Goal: Complete application form

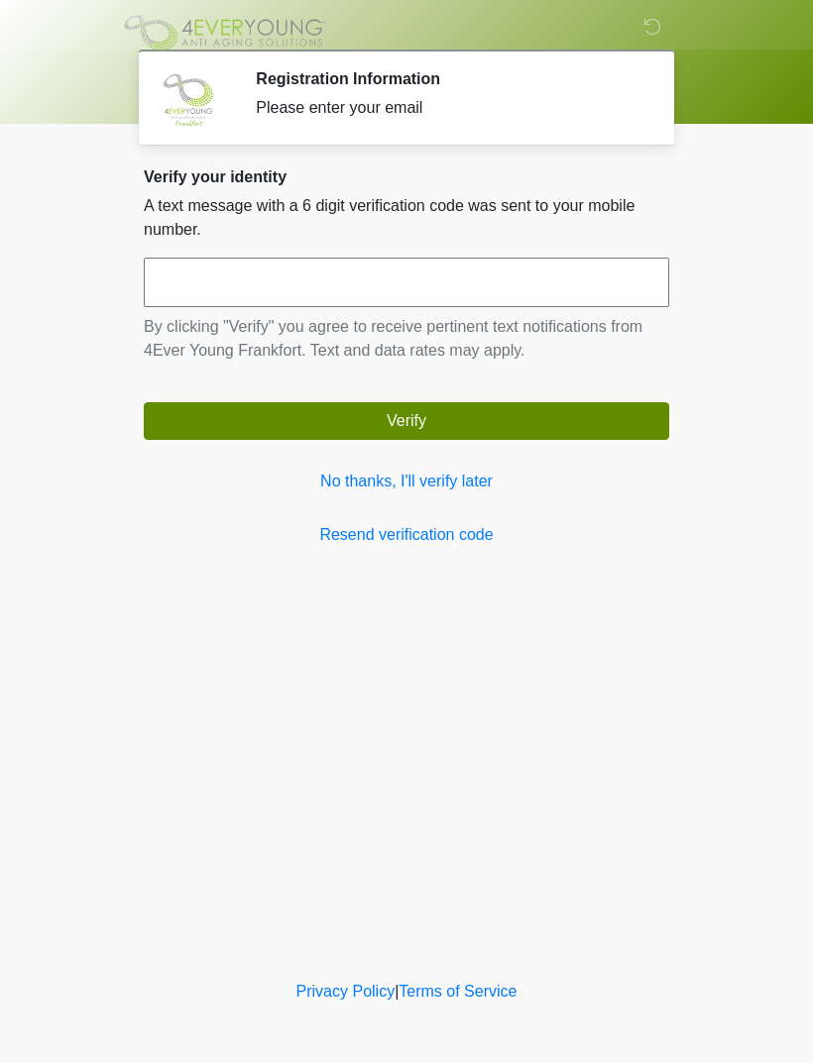
click at [228, 260] on input "text" at bounding box center [406, 283] width 525 height 50
type input "******"
click at [234, 424] on button "Verify" at bounding box center [406, 421] width 525 height 38
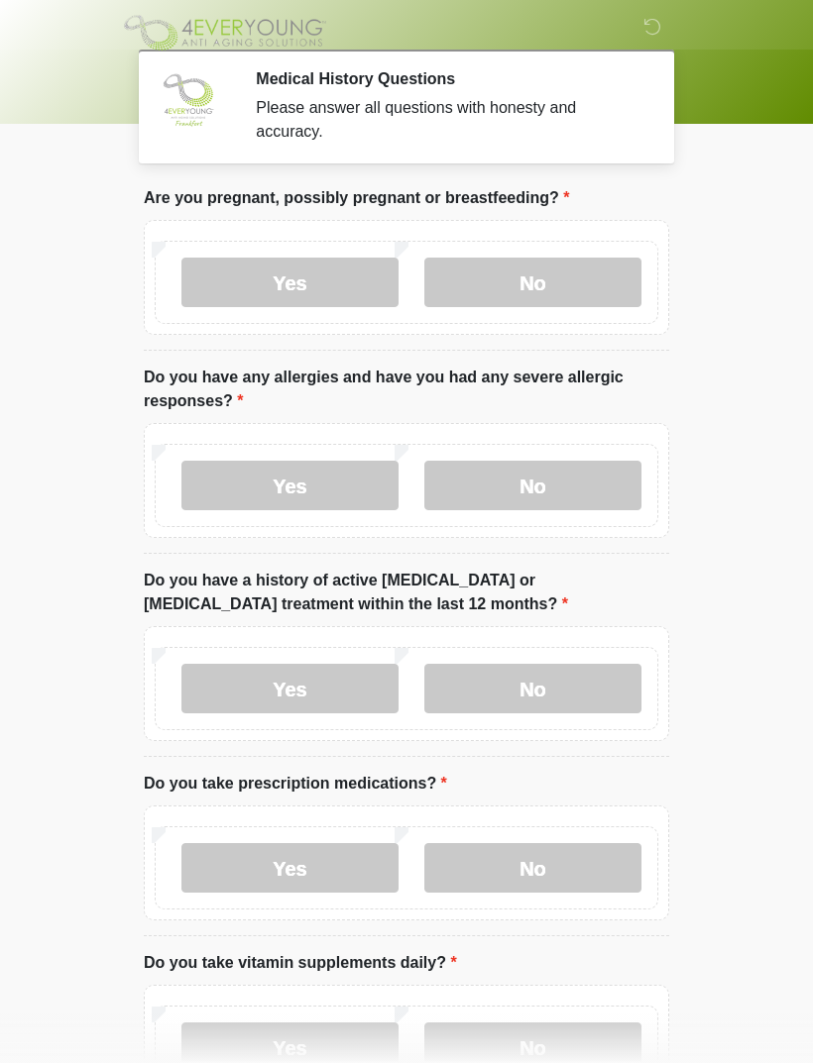
click at [489, 263] on label "No" at bounding box center [532, 283] width 217 height 50
click at [525, 487] on label "No" at bounding box center [532, 486] width 217 height 50
click at [518, 691] on label "No" at bounding box center [532, 689] width 217 height 50
click at [529, 865] on label "No" at bounding box center [532, 868] width 217 height 50
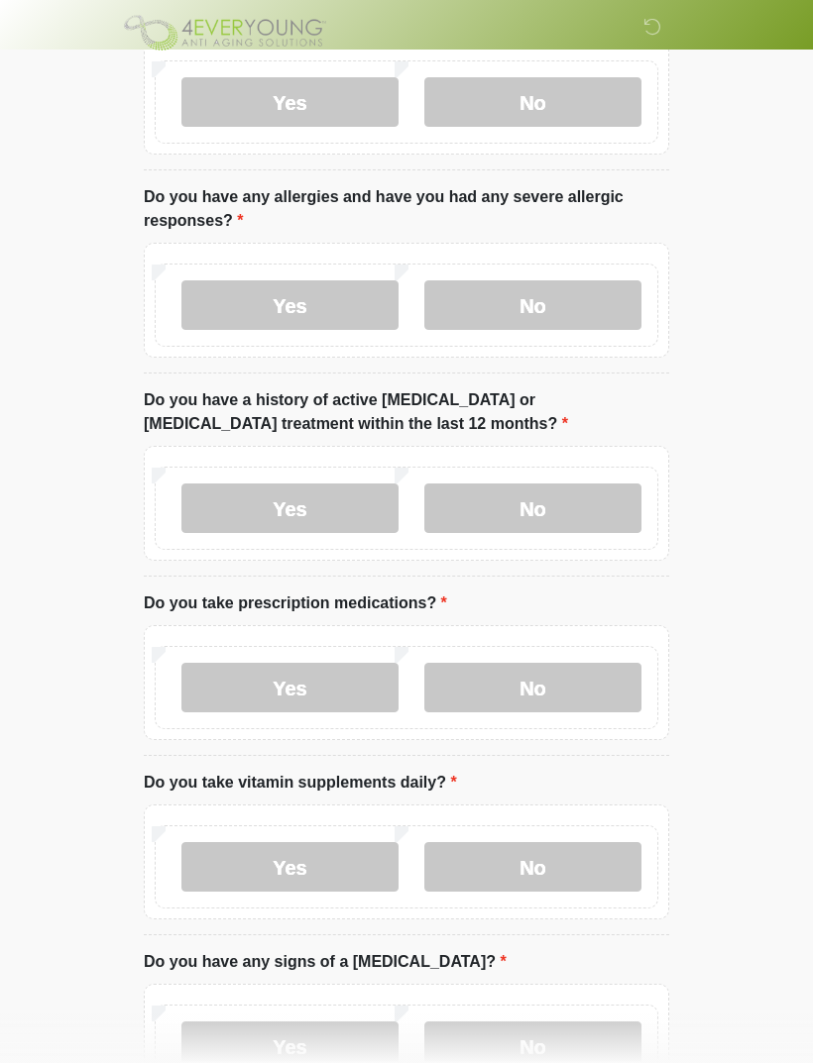
scroll to position [197, 0]
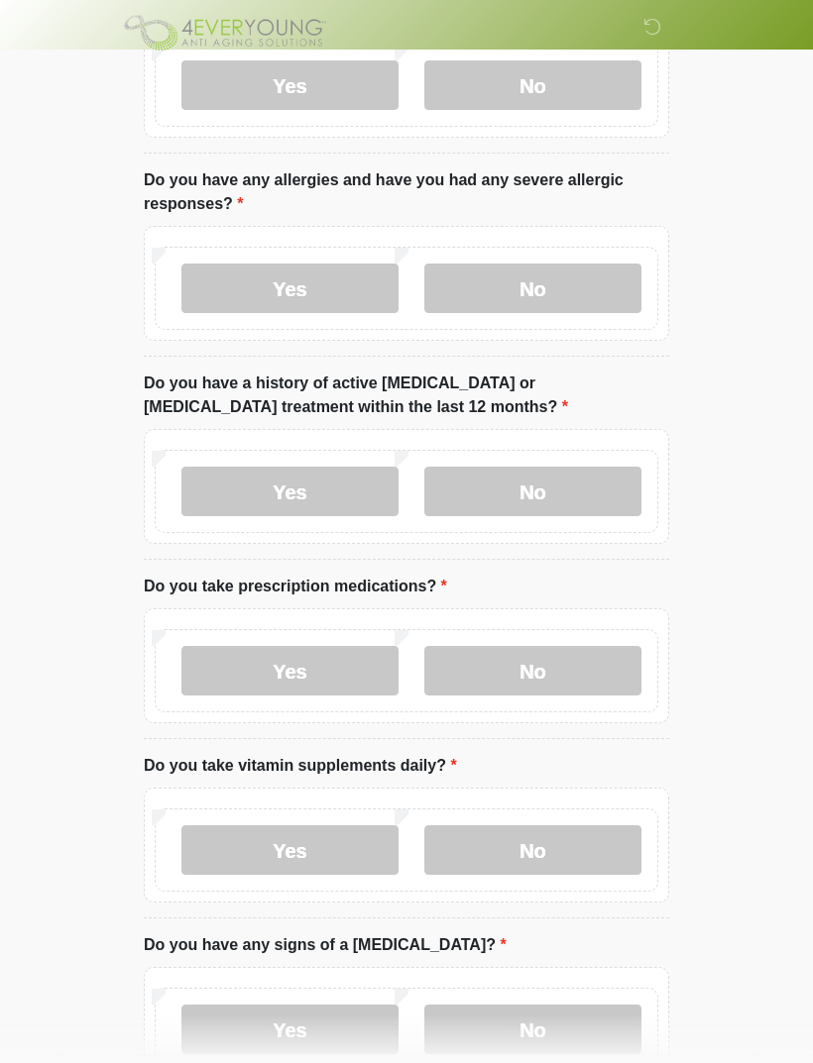
click at [299, 855] on label "Yes" at bounding box center [289, 850] width 217 height 50
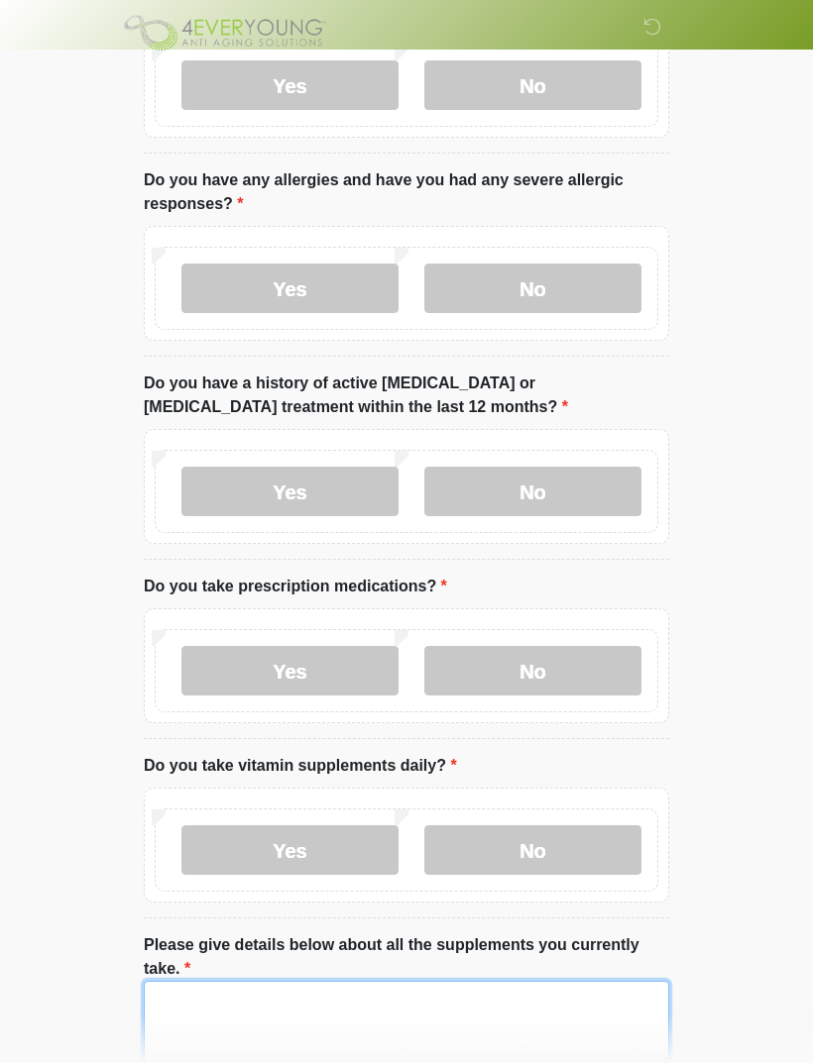
click at [192, 992] on textarea "Please give details below about all the supplements you currently take." at bounding box center [406, 1023] width 525 height 85
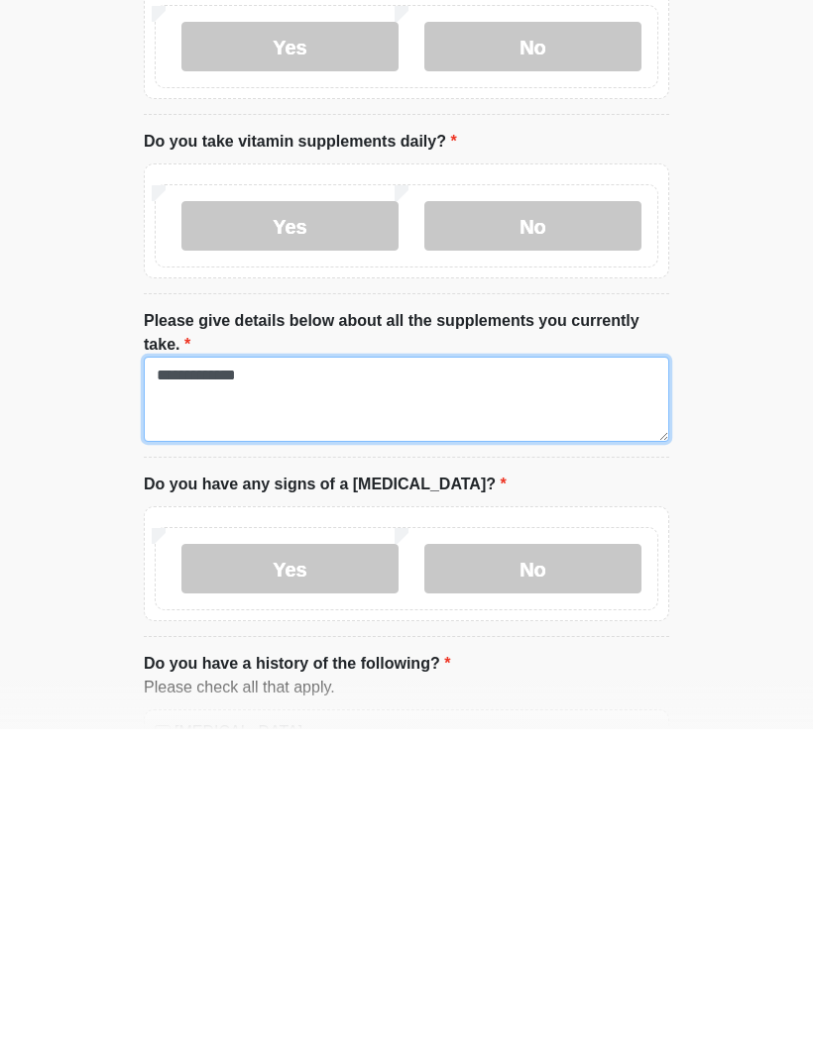
type textarea "**********"
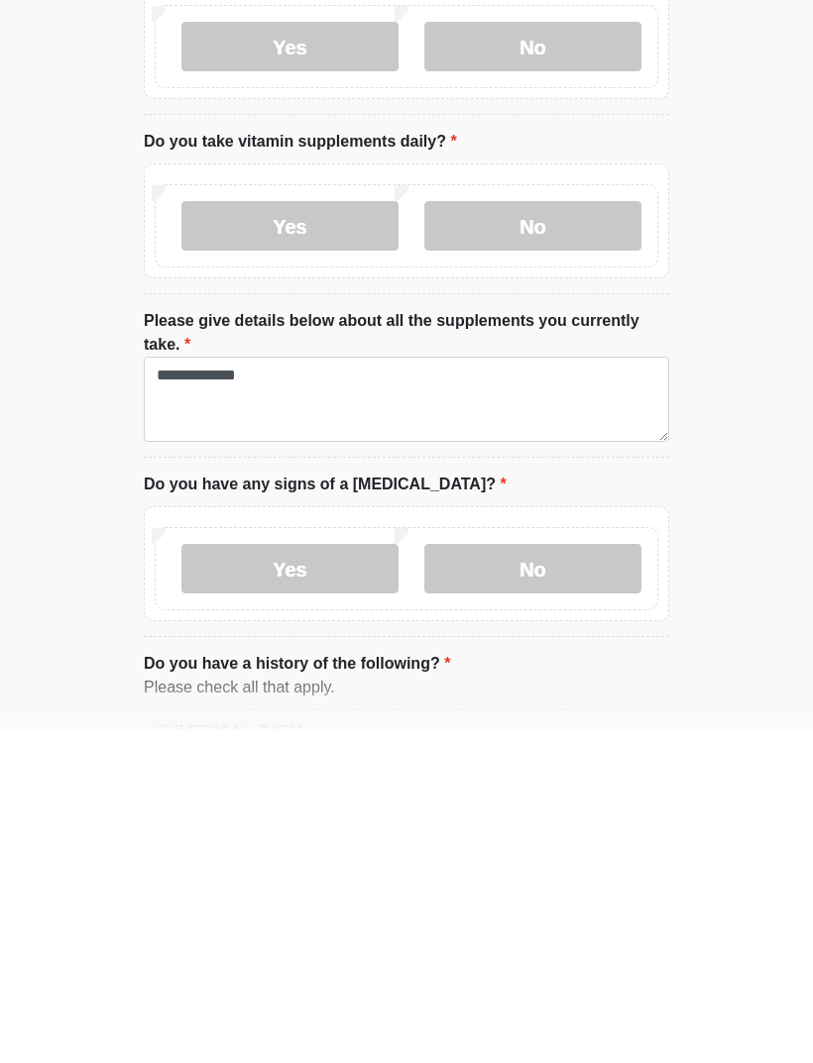
click at [494, 878] on label "No" at bounding box center [532, 903] width 217 height 50
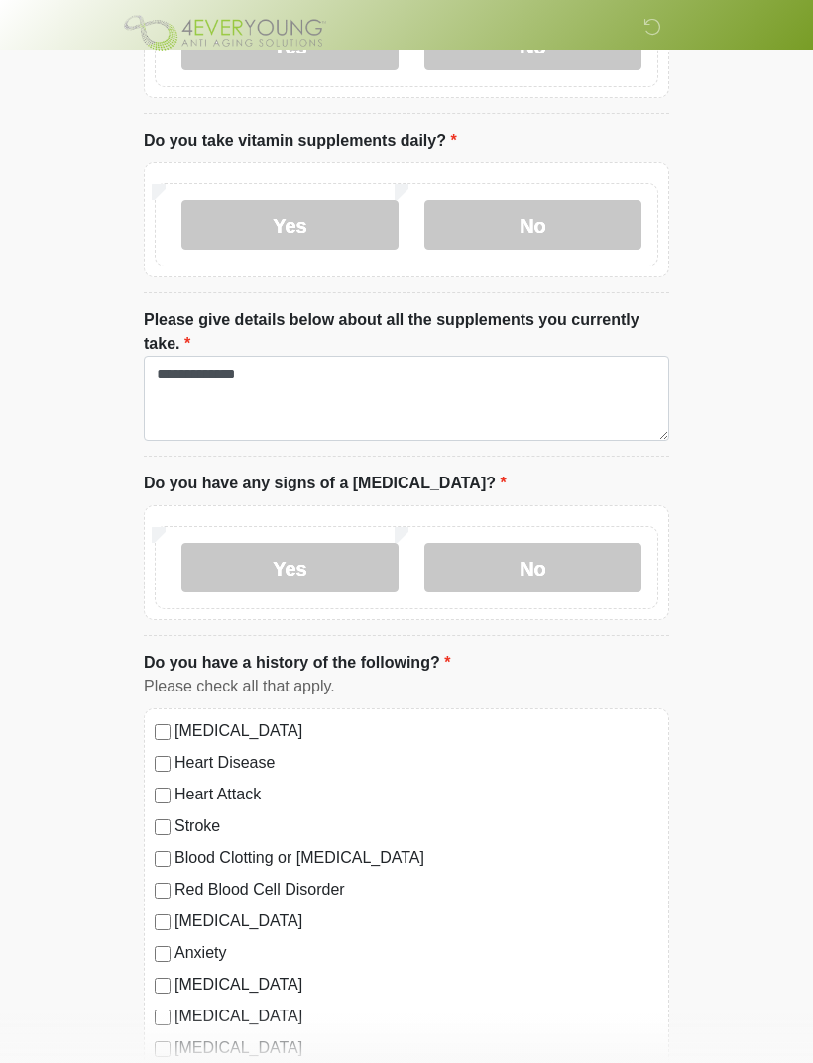
click at [147, 1062] on div "High Blood Pressure Heart Disease Heart Attack Stroke Blood Clotting or Bleedin…" at bounding box center [406, 909] width 525 height 402
click at [174, 1062] on label "None of the above" at bounding box center [416, 1080] width 484 height 24
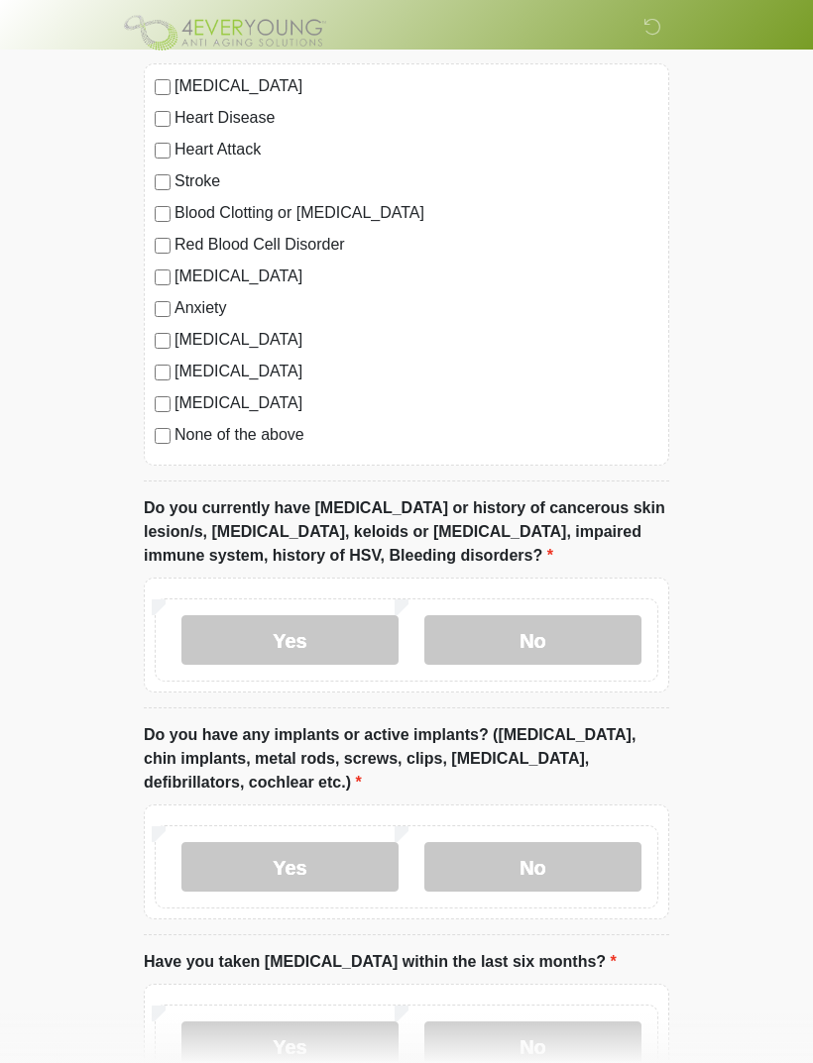
scroll to position [1383, 0]
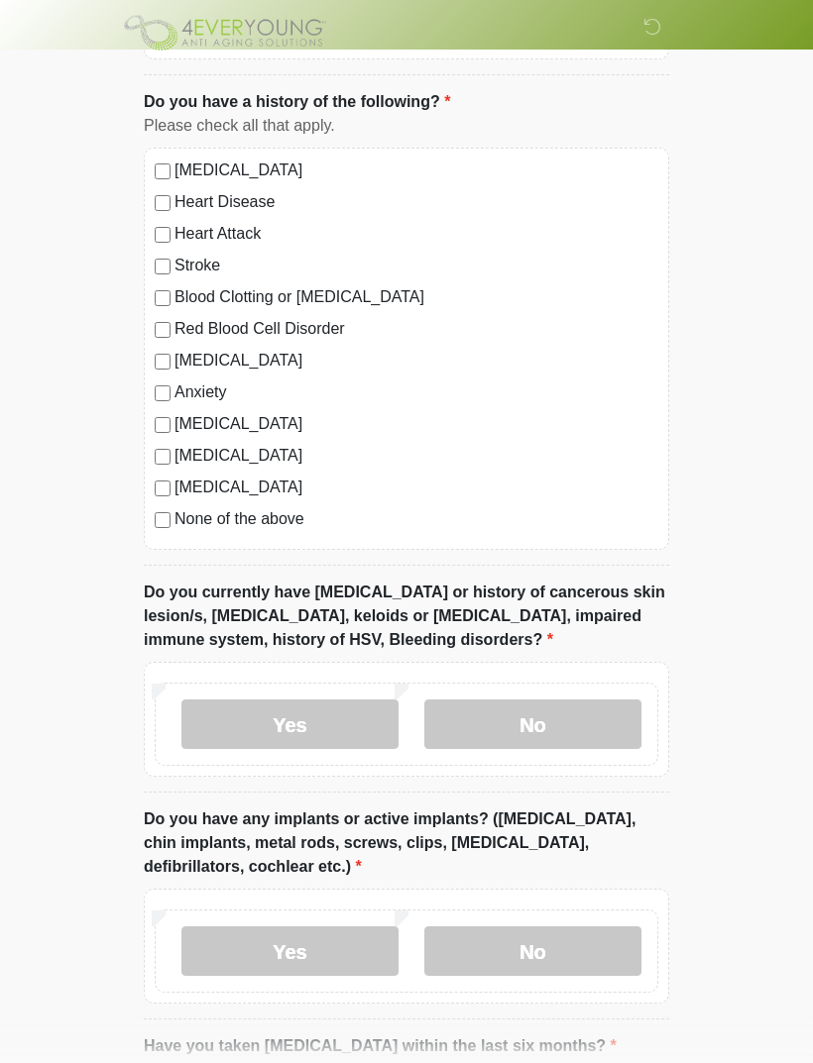
click at [528, 729] on label "No" at bounding box center [532, 725] width 217 height 50
click at [506, 951] on label "No" at bounding box center [532, 951] width 217 height 50
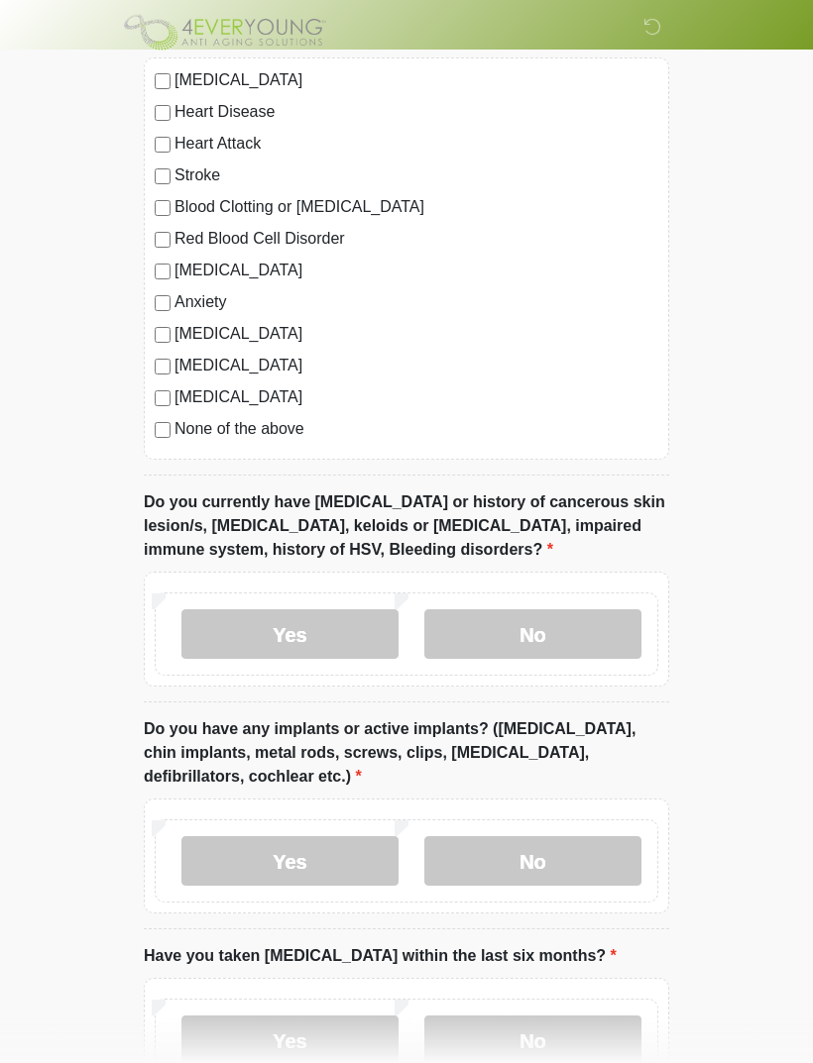
scroll to position [1490, 0]
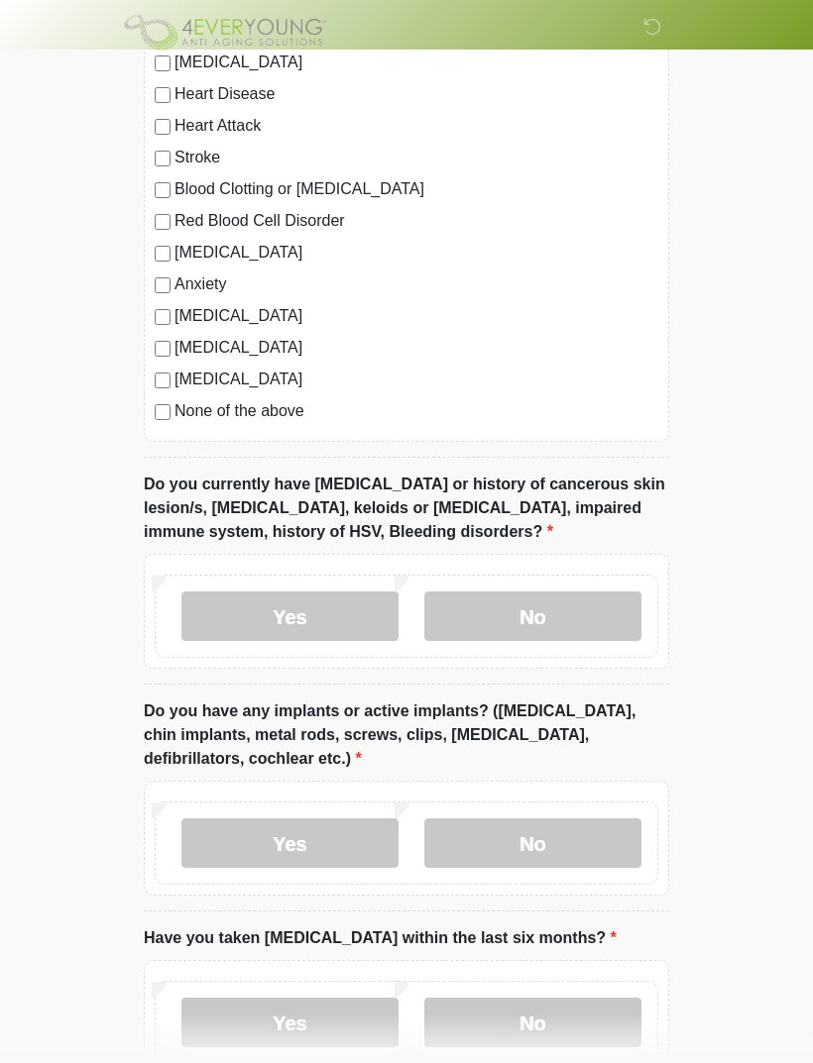
click at [530, 1023] on label "No" at bounding box center [532, 1024] width 217 height 50
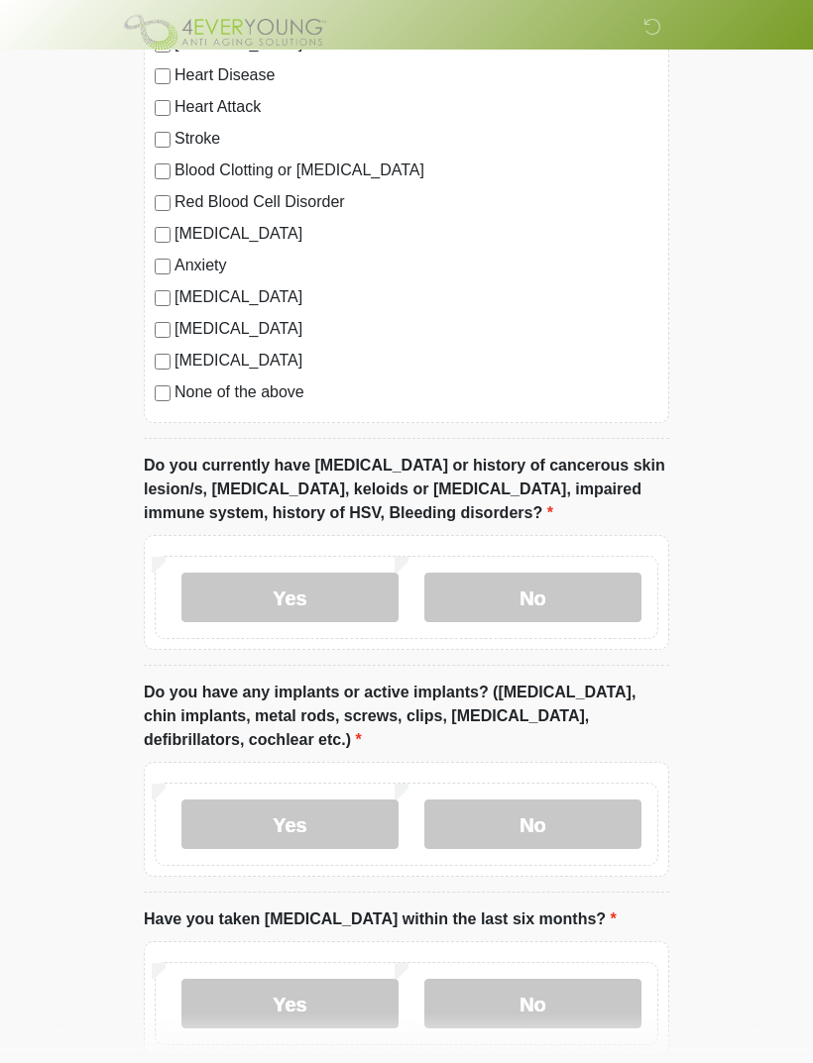
scroll to position [1611, 0]
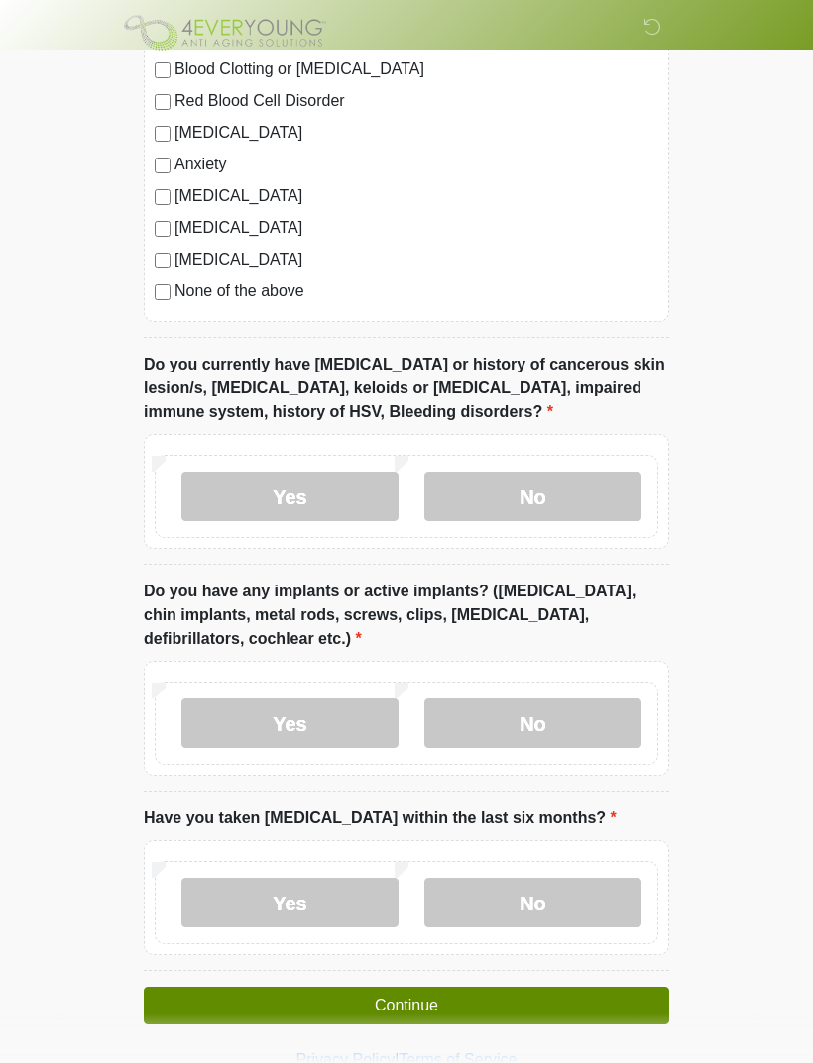
click at [282, 997] on button "Continue" at bounding box center [406, 1006] width 525 height 38
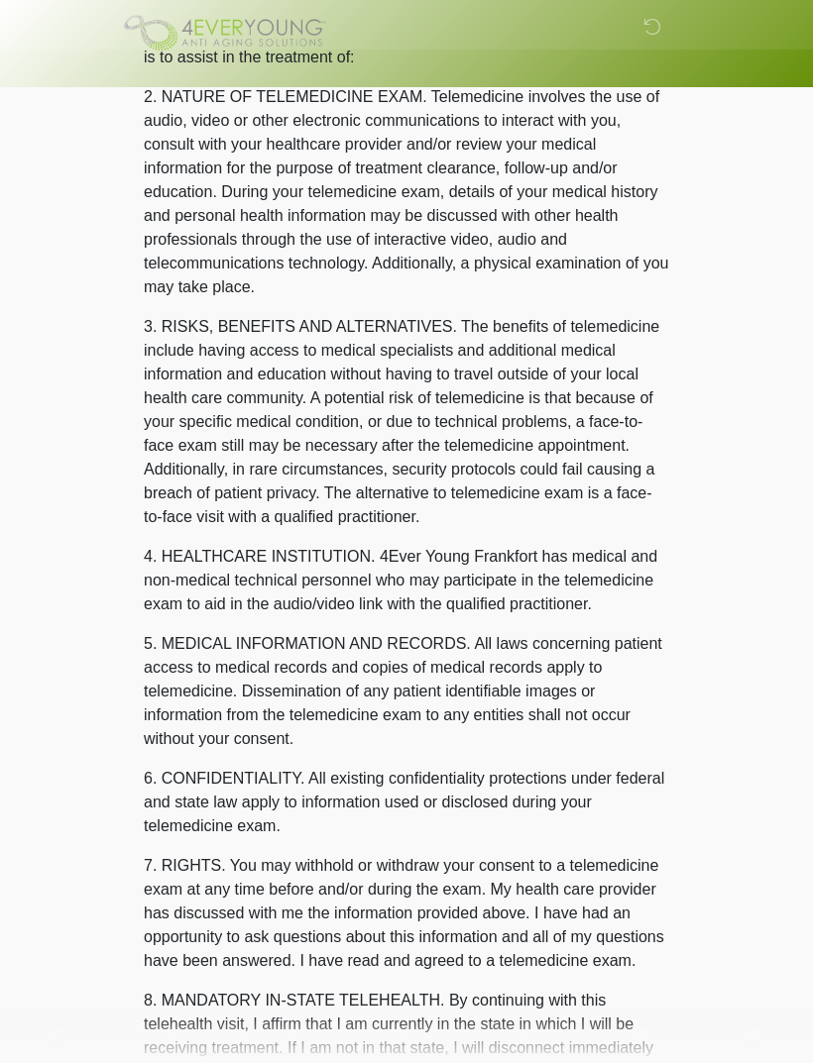
scroll to position [0, 0]
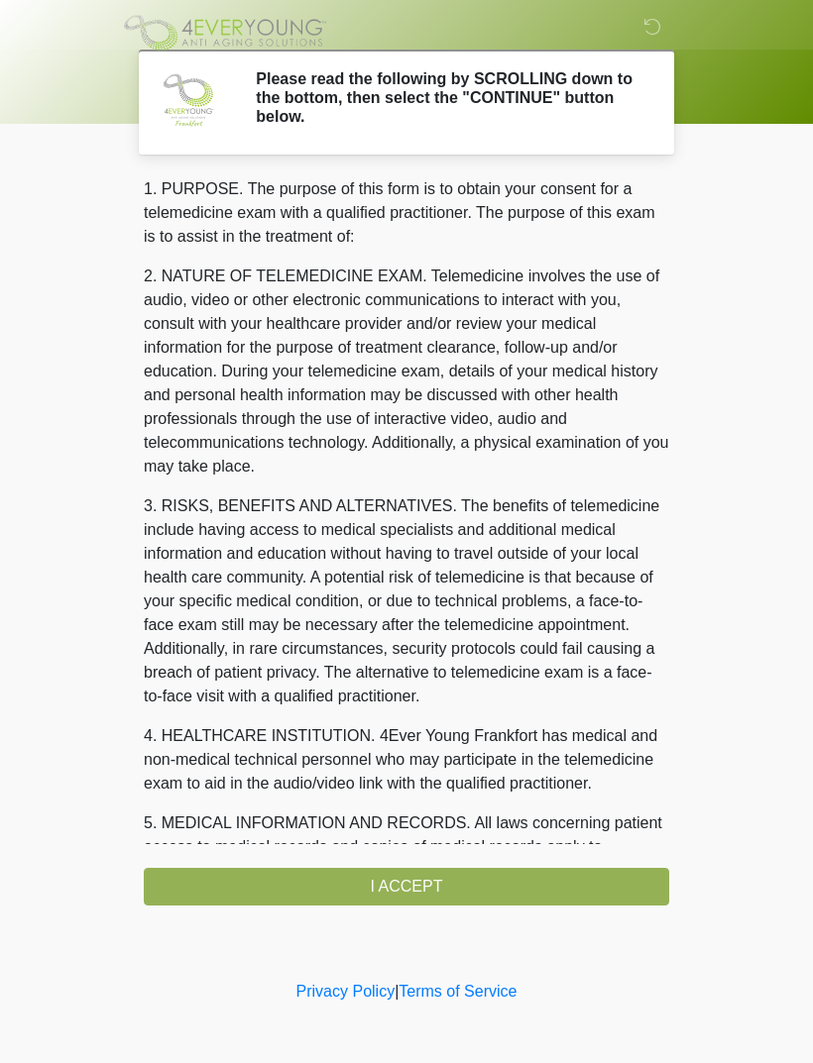
click at [304, 885] on div "1. PURPOSE. The purpose of this form is to obtain your consent for a telemedici…" at bounding box center [406, 541] width 525 height 728
click at [358, 882] on div "1. PURPOSE. The purpose of this form is to obtain your consent for a telemedici…" at bounding box center [406, 541] width 525 height 728
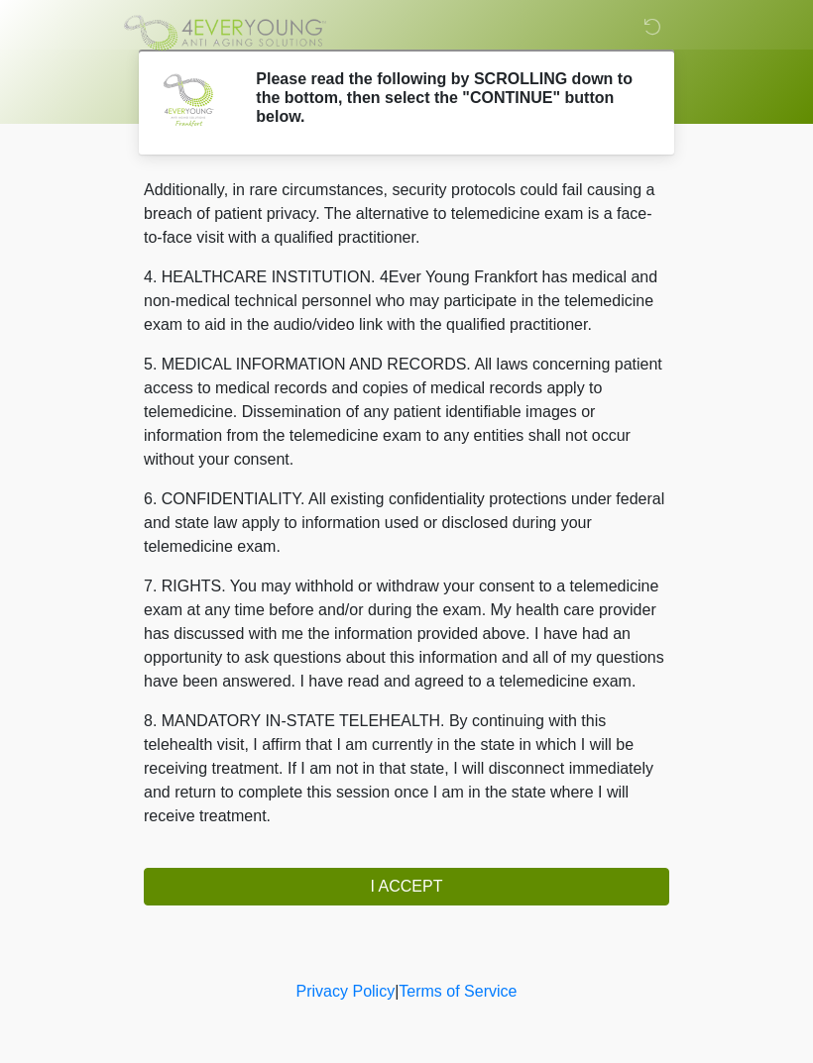
scroll to position [483, 0]
click at [396, 895] on button "I ACCEPT" at bounding box center [406, 887] width 525 height 38
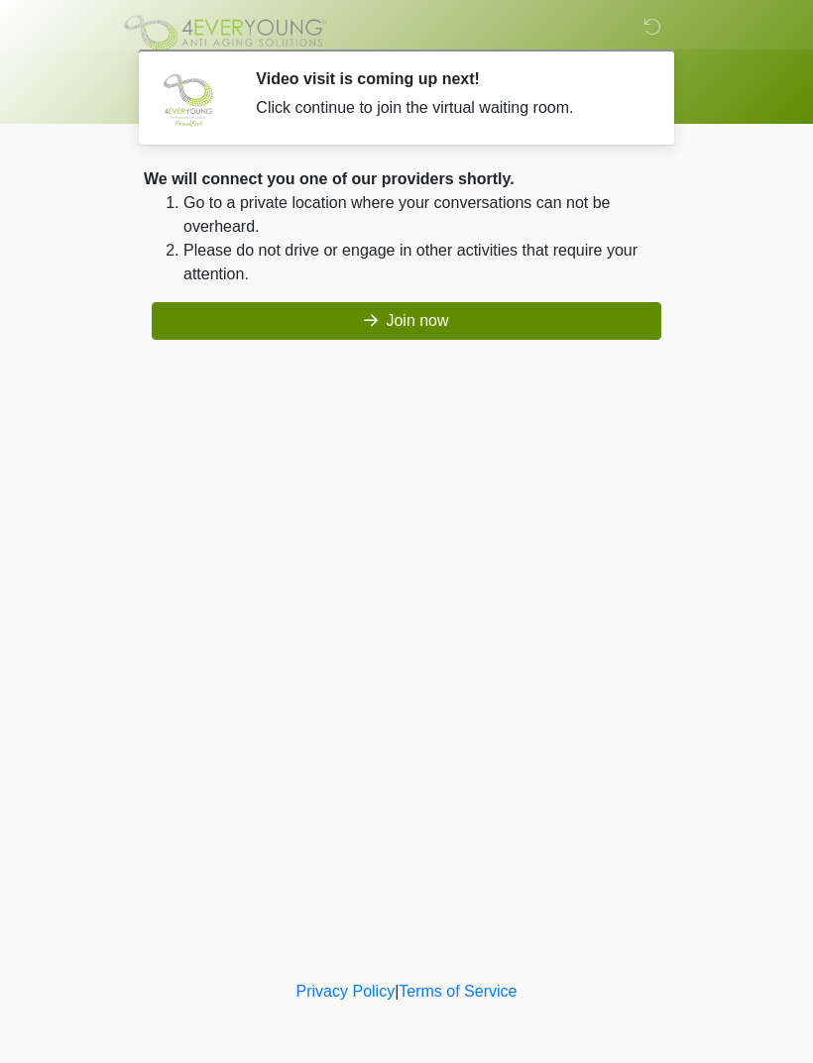
click at [418, 325] on button "Join now" at bounding box center [406, 321] width 509 height 38
